Goal: Task Accomplishment & Management: Complete application form

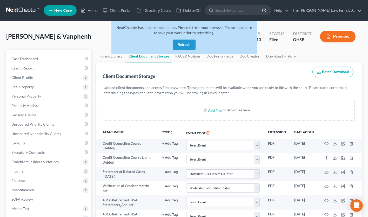
select select "52"
select select "61"
select select "7"
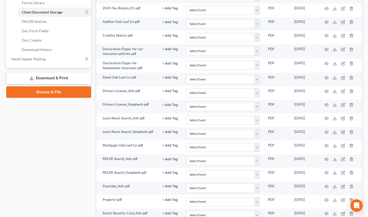
scroll to position [234, 0]
click at [335, 172] on line at bounding box center [335, 172] width 0 height 2
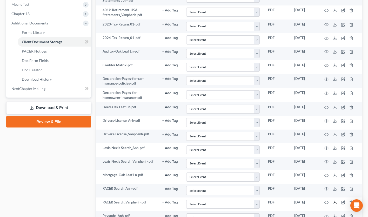
scroll to position [205, 0]
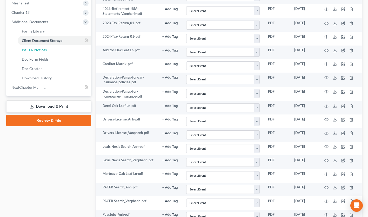
click at [44, 52] on link "PACER Notices" at bounding box center [55, 49] width 74 height 9
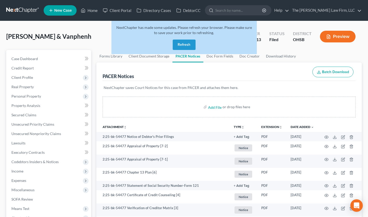
click at [256, 13] on input "search" at bounding box center [239, 10] width 48 height 10
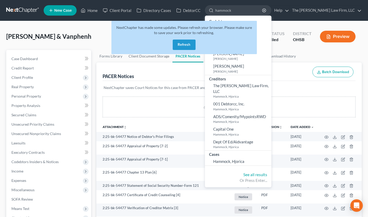
type input "hammock"
click at [184, 47] on button "Refresh" at bounding box center [184, 44] width 23 height 10
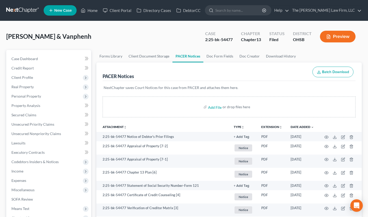
click at [242, 13] on input "search" at bounding box center [239, 10] width 48 height 10
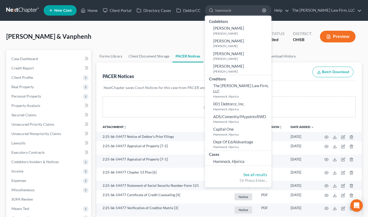
type input "hammock"
click at [244, 159] on span "Hammock, Hjorica" at bounding box center [228, 161] width 31 height 5
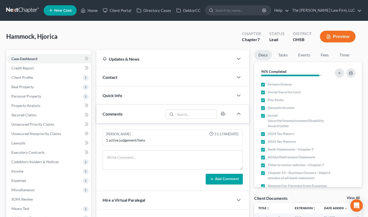
click at [34, 77] on span "Client Profile" at bounding box center [49, 77] width 84 height 9
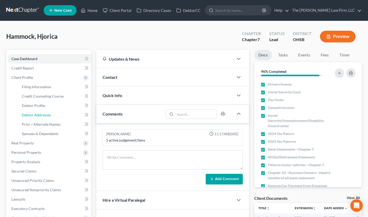
click at [42, 113] on span "Debtor Addresses" at bounding box center [36, 115] width 29 height 4
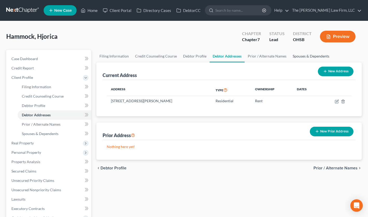
click at [311, 56] on link "Spouses & Dependents" at bounding box center [311, 56] width 43 height 12
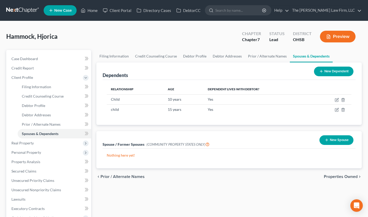
click at [23, 76] on span "Client Profile" at bounding box center [22, 77] width 22 height 4
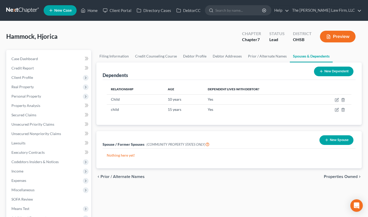
click at [25, 87] on span "Real Property" at bounding box center [22, 86] width 22 height 4
click at [23, 85] on span "Real Property" at bounding box center [22, 86] width 22 height 4
click at [25, 95] on span "Personal Property" at bounding box center [26, 96] width 30 height 4
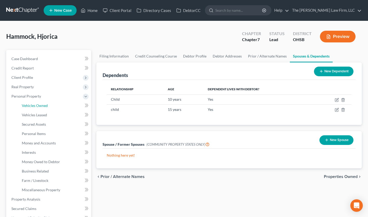
click at [32, 103] on span "Vehicles Owned" at bounding box center [35, 105] width 26 height 4
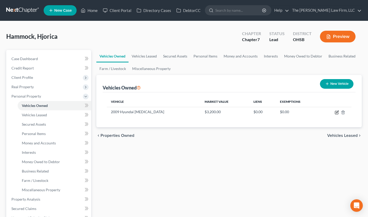
click at [337, 112] on icon "button" at bounding box center [337, 111] width 2 height 2
select select "0"
select select "17"
select select "2"
select select "0"
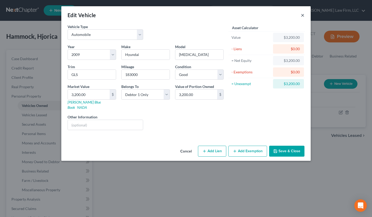
click at [303, 15] on button "×" at bounding box center [303, 15] width 4 height 6
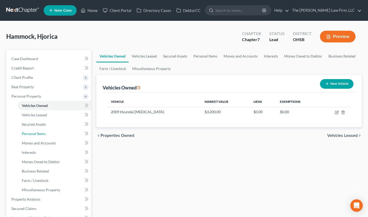
click at [38, 134] on span "Personal Items" at bounding box center [34, 133] width 24 height 4
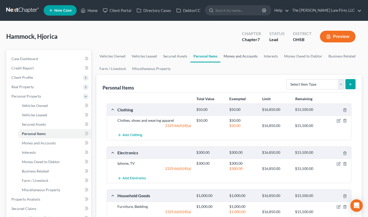
click at [246, 56] on link "Money and Accounts" at bounding box center [241, 56] width 40 height 12
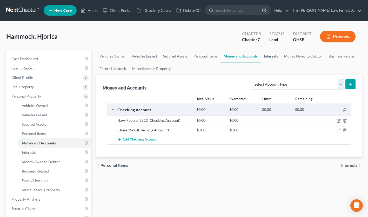
click at [273, 54] on link "Interests" at bounding box center [271, 56] width 20 height 12
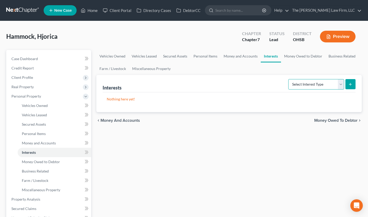
click at [341, 83] on select "Select Interest Type 401K Annuity Bond Education IRA Government Bond Government…" at bounding box center [316, 84] width 56 height 10
click at [304, 56] on link "Money Owed to Debtor" at bounding box center [303, 56] width 44 height 12
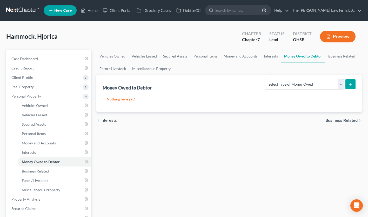
click at [32, 96] on span "Personal Property" at bounding box center [26, 96] width 30 height 4
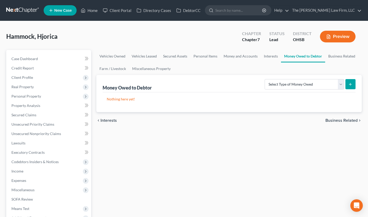
click at [39, 161] on span "Codebtors Insiders & Notices" at bounding box center [34, 161] width 47 height 4
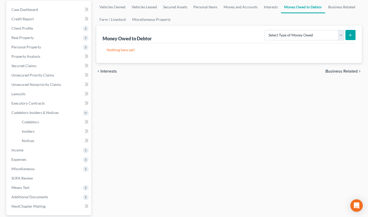
scroll to position [50, 0]
click at [36, 111] on span "Codebtors Insiders & Notices" at bounding box center [34, 112] width 47 height 4
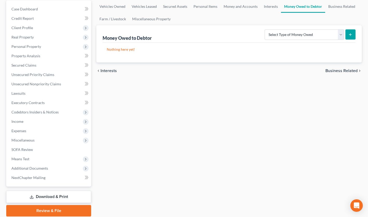
click at [23, 123] on span "Income" at bounding box center [49, 121] width 84 height 9
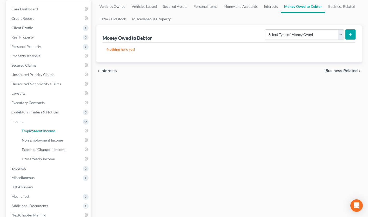
click at [49, 131] on span "Employment Income" at bounding box center [38, 130] width 33 height 4
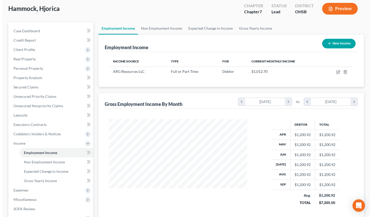
scroll to position [26, 0]
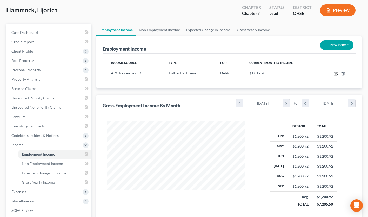
click at [337, 73] on icon "button" at bounding box center [336, 73] width 4 height 4
select select "0"
select select "10"
select select "3"
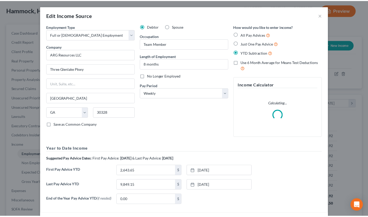
scroll to position [93, 150]
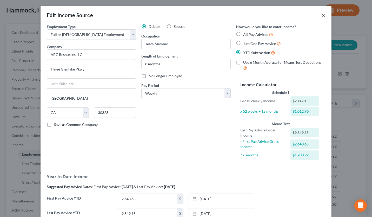
click at [322, 16] on button "×" at bounding box center [324, 15] width 4 height 6
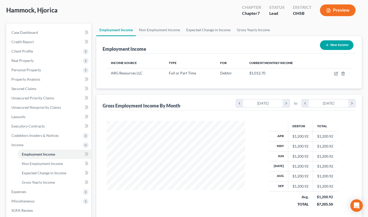
scroll to position [46, 0]
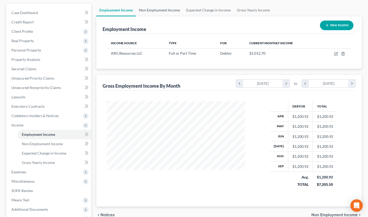
click at [160, 12] on link "Non Employment Income" at bounding box center [159, 10] width 47 height 12
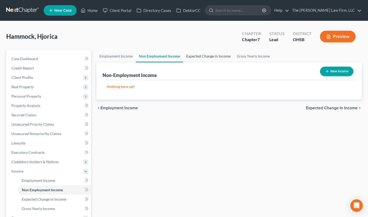
click at [198, 54] on link "Expected Change in Income" at bounding box center [208, 56] width 51 height 12
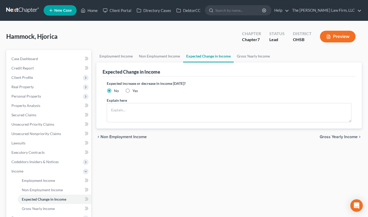
click at [27, 168] on span "Income" at bounding box center [49, 170] width 84 height 9
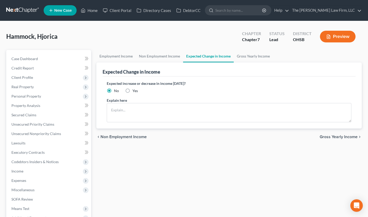
scroll to position [68, 0]
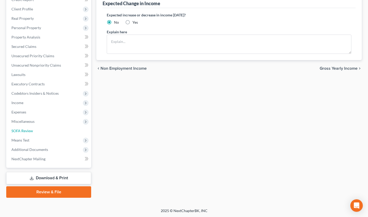
click at [32, 129] on span "SOFA Review" at bounding box center [22, 130] width 22 height 4
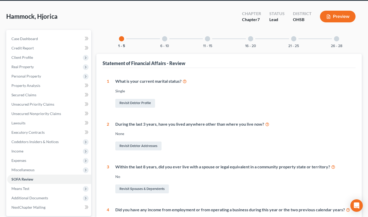
scroll to position [20, 0]
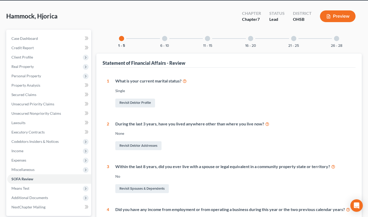
click at [162, 39] on div at bounding box center [164, 38] width 5 height 5
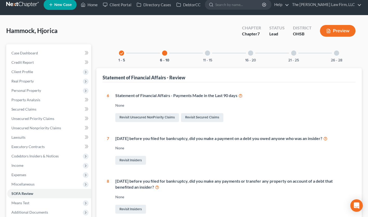
scroll to position [5, 0]
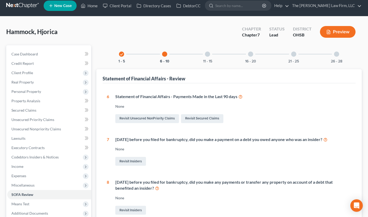
click at [207, 53] on div at bounding box center [207, 53] width 5 height 5
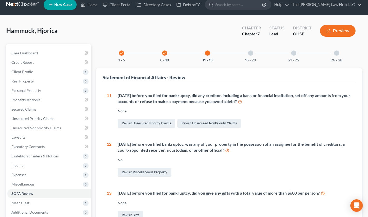
scroll to position [0, 0]
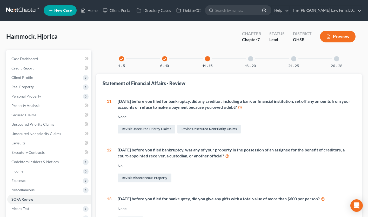
click at [251, 61] on div at bounding box center [250, 58] width 5 height 5
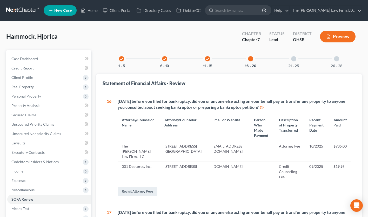
click at [295, 59] on div at bounding box center [293, 58] width 5 height 5
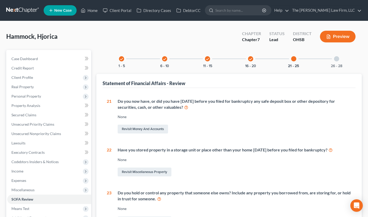
click at [252, 10] on input "search" at bounding box center [239, 10] width 48 height 10
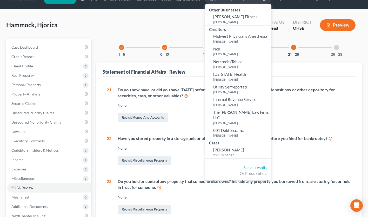
scroll to position [11, 0]
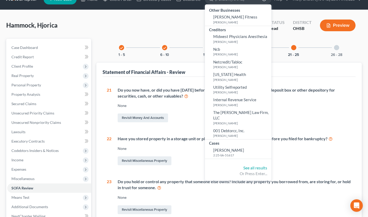
type input "[PERSON_NAME]"
click at [267, 165] on link "See all results" at bounding box center [255, 167] width 24 height 5
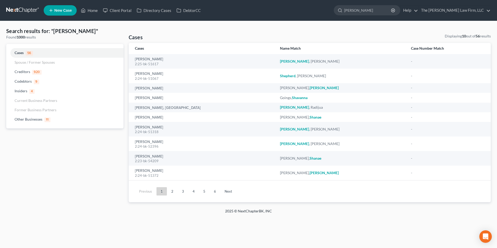
click at [29, 8] on link at bounding box center [22, 10] width 33 height 9
